Goal: Register for event/course

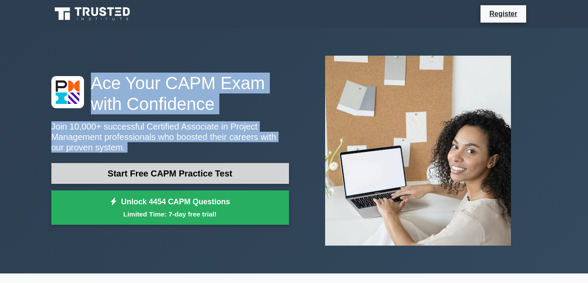
drag, startPoint x: 0, startPoint y: 0, endPoint x: 158, endPoint y: 179, distance: 238.7
click at [158, 179] on div "Ace Your CAPM Exam with Confidence Join 10,000+ successful Certified Associate …" at bounding box center [294, 151] width 496 height 204
click at [158, 179] on link "Start Free CAPM Practice Test" at bounding box center [170, 173] width 238 height 21
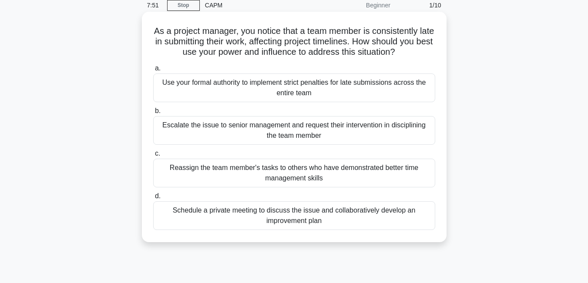
scroll to position [38, 0]
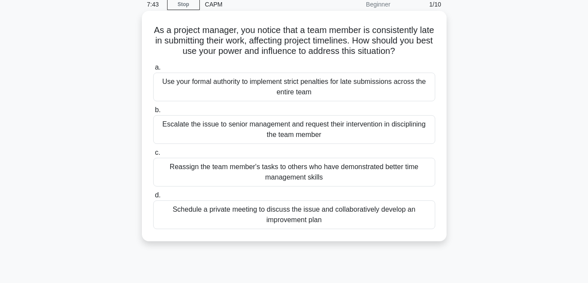
click at [332, 226] on div "Schedule a private meeting to discuss the issue and collaboratively develop an …" at bounding box center [294, 215] width 282 height 29
click at [153, 199] on input "d. Schedule a private meeting to discuss the issue and collaboratively develop …" at bounding box center [153, 196] width 0 height 6
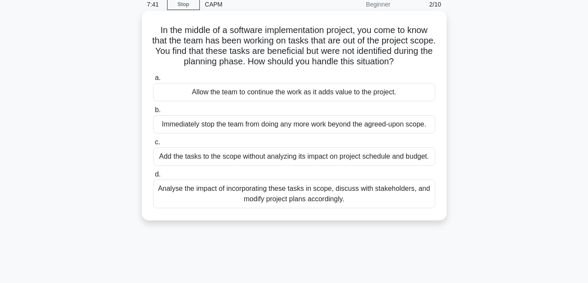
scroll to position [0, 0]
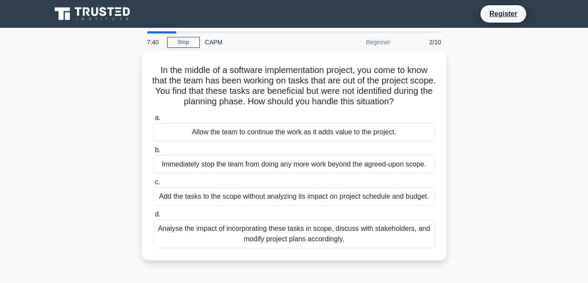
drag, startPoint x: 332, startPoint y: 226, endPoint x: 425, endPoint y: 268, distance: 101.3
click at [425, 268] on div "In the middle of a software implementation project, you come to know that the t…" at bounding box center [294, 161] width 496 height 220
click at [508, 198] on div "In the middle of a software implementation project, you come to know that the t…" at bounding box center [294, 161] width 496 height 220
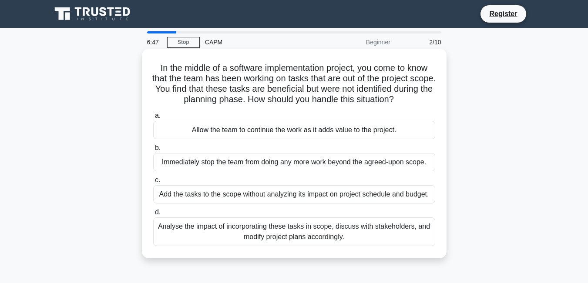
drag, startPoint x: 388, startPoint y: 229, endPoint x: 410, endPoint y: 249, distance: 29.9
click at [410, 249] on div "In the middle of a software implementation project, you come to know that the t…" at bounding box center [294, 153] width 298 height 203
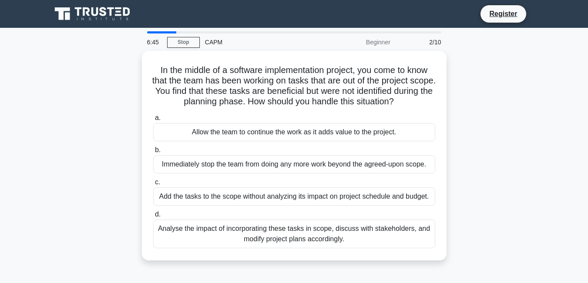
click at [480, 233] on div "In the middle of a software implementation project, you come to know that the t…" at bounding box center [294, 161] width 496 height 220
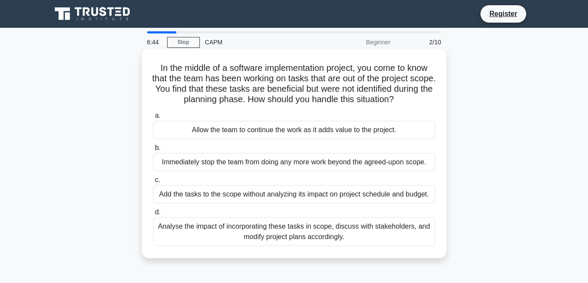
click at [397, 226] on div "Analyse the impact of incorporating these tasks in scope, discuss with stakehol…" at bounding box center [294, 232] width 282 height 29
click at [153, 216] on input "d. Analyse the impact of incorporating these tasks in scope, discuss with stake…" at bounding box center [153, 213] width 0 height 6
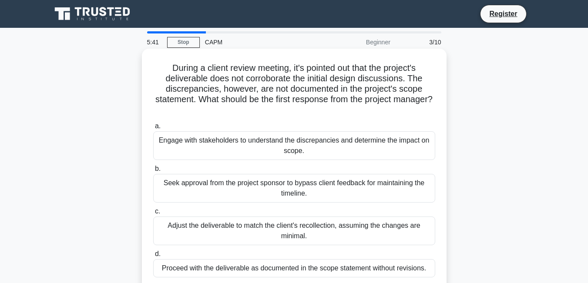
click at [322, 80] on h5 "During a client review meeting, it's pointed out that the project's deliverable…" at bounding box center [294, 89] width 284 height 53
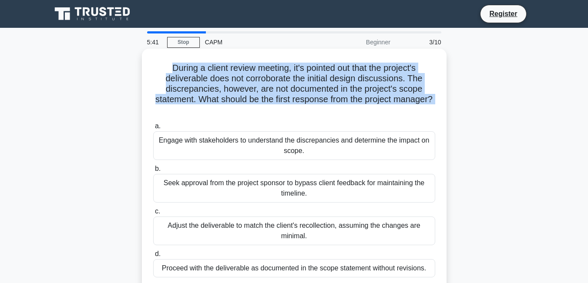
click at [322, 80] on h5 "During a client review meeting, it's pointed out that the project's deliverable…" at bounding box center [294, 89] width 284 height 53
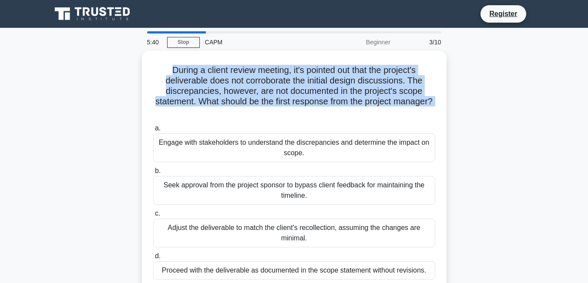
drag, startPoint x: 322, startPoint y: 80, endPoint x: 96, endPoint y: 102, distance: 227.0
click at [96, 102] on div "During a client review meeting, it's pointed out that the project's deliverable…" at bounding box center [294, 177] width 496 height 252
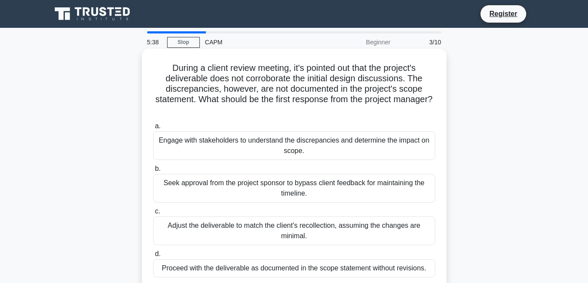
click at [276, 97] on h5 "During a client review meeting, it's pointed out that the project's deliverable…" at bounding box center [294, 89] width 284 height 53
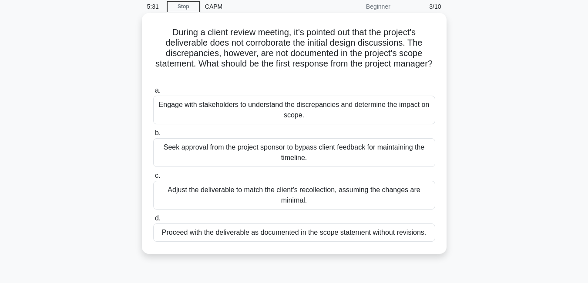
scroll to position [36, 0]
click at [261, 116] on div "Engage with stakeholders to understand the discrepancies and determine the impa…" at bounding box center [294, 109] width 282 height 29
click at [153, 93] on input "a. Engage with stakeholders to understand the discrepancies and determine the i…" at bounding box center [153, 91] width 0 height 6
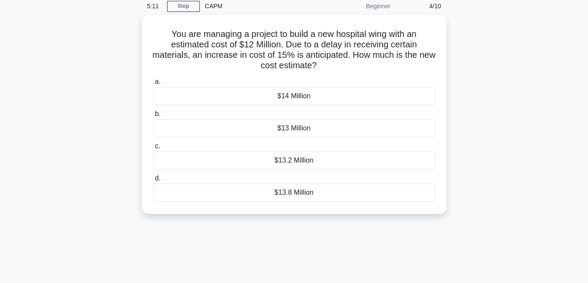
scroll to position [0, 0]
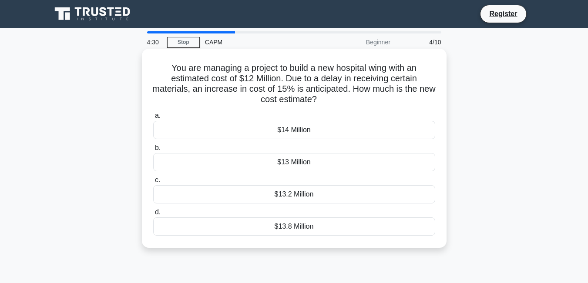
click at [309, 199] on div "$13.2 Million" at bounding box center [294, 194] width 282 height 18
click at [153, 183] on input "c. $13.2 Million" at bounding box center [153, 181] width 0 height 6
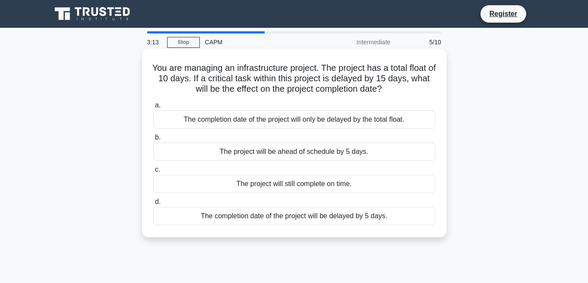
click at [323, 78] on h5 "You are managing an infrastructure project. The project has a total float of 10…" at bounding box center [294, 79] width 284 height 32
click at [263, 216] on div "The completion date of the project will be delayed by 5 days." at bounding box center [294, 216] width 282 height 18
click at [153, 205] on input "d. The completion date of the project will be delayed by 5 days." at bounding box center [153, 202] width 0 height 6
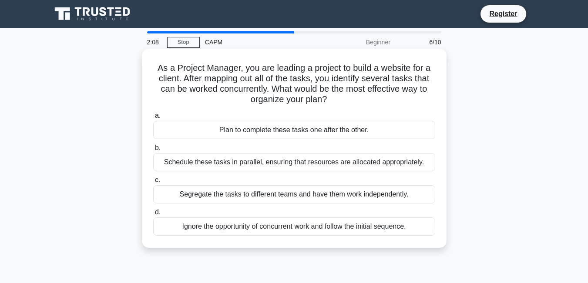
click at [225, 199] on div "Segregate the tasks to different teams and have them work independently." at bounding box center [294, 194] width 282 height 18
click at [153, 183] on input "c. Segregate the tasks to different teams and have them work independently." at bounding box center [153, 181] width 0 height 6
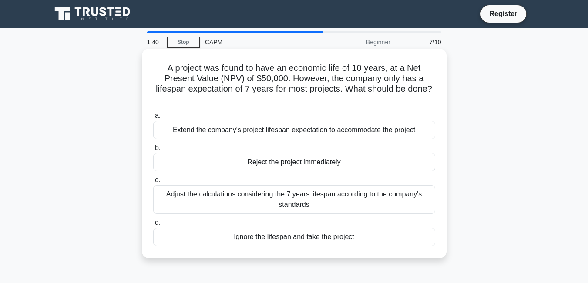
click at [270, 190] on div "Adjust the calculations considering the 7 years lifespan according to the compa…" at bounding box center [294, 199] width 282 height 29
click at [153, 183] on input "c. Adjust the calculations considering the 7 years lifespan according to the co…" at bounding box center [153, 181] width 0 height 6
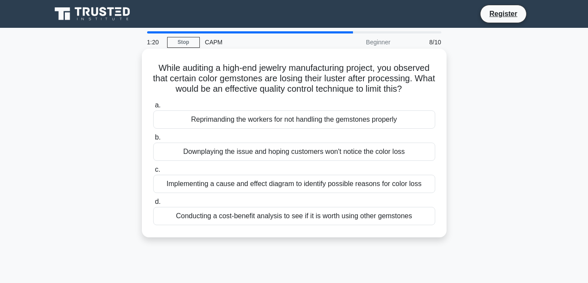
click at [249, 181] on div "Implementing a cause and effect diagram to identify possible reasons for color …" at bounding box center [294, 184] width 282 height 18
click at [153, 173] on input "c. Implementing a cause and effect diagram to identify possible reasons for col…" at bounding box center [153, 170] width 0 height 6
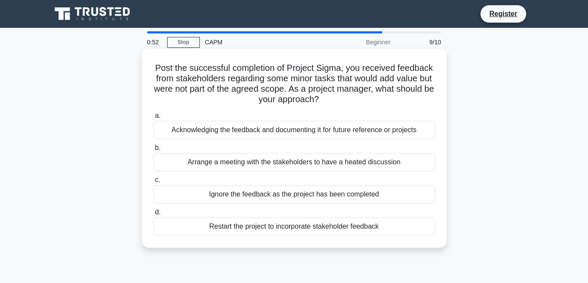
click at [266, 130] on div "Acknowledging the feedback and documenting it for future reference or projects" at bounding box center [294, 130] width 282 height 18
click at [153, 119] on input "a. Acknowledging the feedback and documenting it for future reference or projec…" at bounding box center [153, 116] width 0 height 6
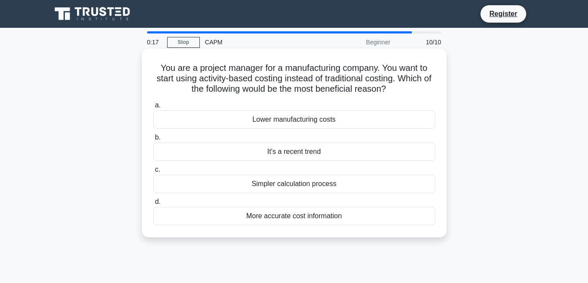
click at [318, 218] on div "More accurate cost information" at bounding box center [294, 216] width 282 height 18
click at [153, 205] on input "d. More accurate cost information" at bounding box center [153, 202] width 0 height 6
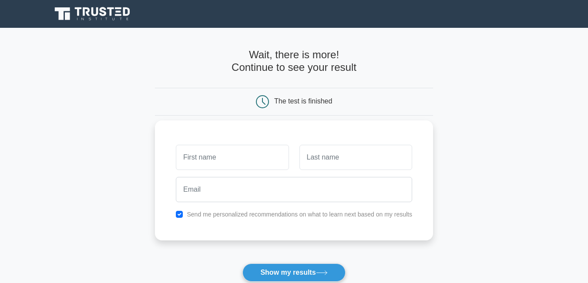
click at [207, 156] on input "text" at bounding box center [232, 157] width 113 height 25
type input "pheladi"
click at [316, 163] on input "text" at bounding box center [356, 157] width 113 height 25
type input "mathabatha"
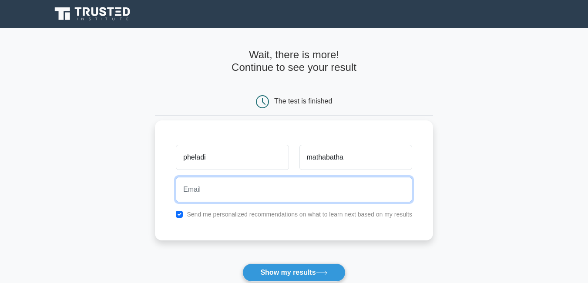
click at [278, 195] on input "email" at bounding box center [294, 189] width 236 height 25
type input "pheladimathabatha079@gmail.com"
click at [243, 264] on button "Show my results" at bounding box center [294, 273] width 103 height 18
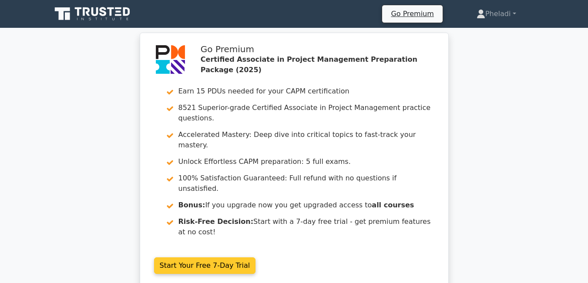
click at [206, 258] on link "Start Your Free 7-Day Trial" at bounding box center [205, 266] width 102 height 17
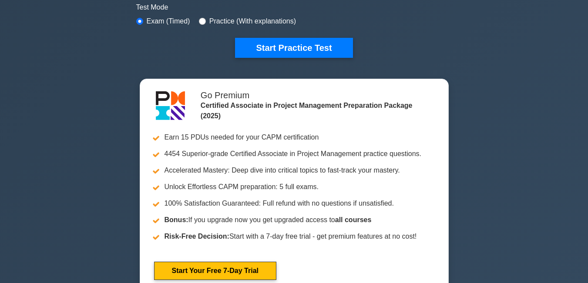
scroll to position [271, 0]
